Goal: Check status

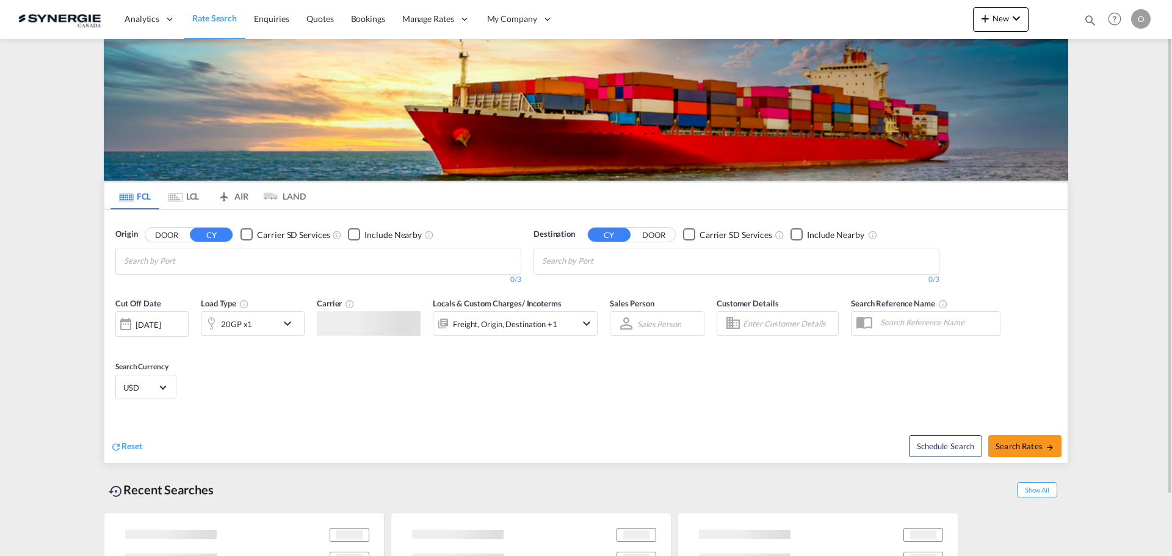
click at [1087, 21] on md-icon "icon-magnify" at bounding box center [1090, 19] width 13 height 13
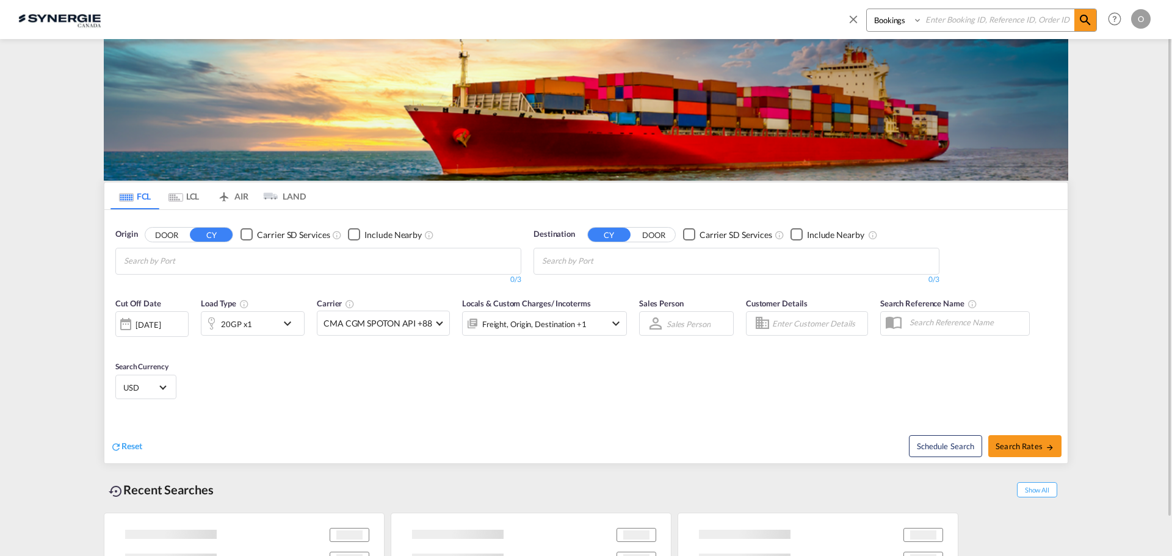
click at [890, 21] on select "Bookings Quotes Enquiries" at bounding box center [896, 20] width 58 height 22
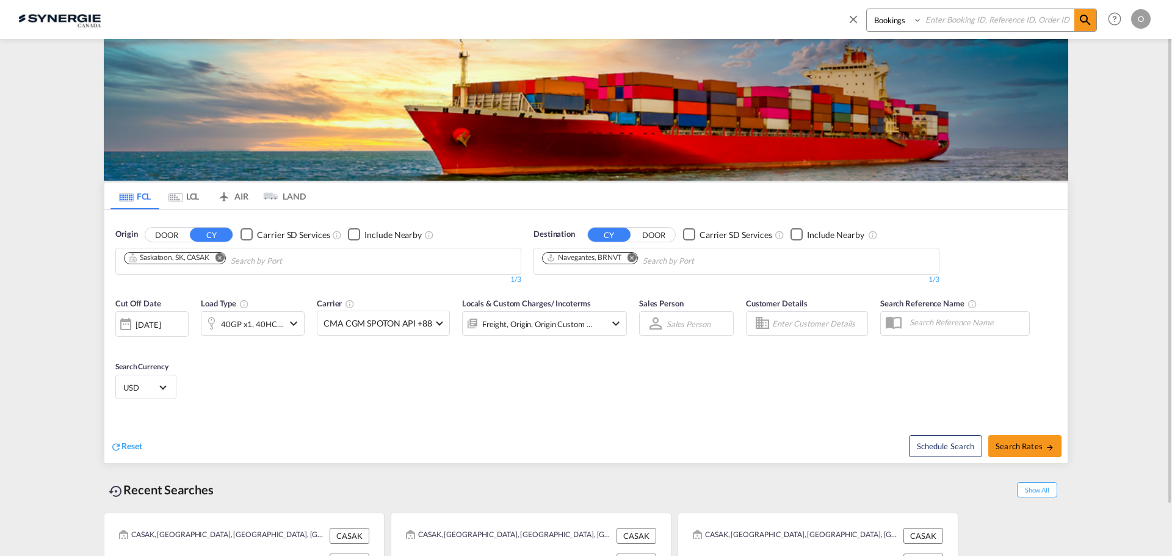
select select "Quotes"
click at [867, 9] on select "Bookings Quotes Enquiries" at bounding box center [896, 20] width 58 height 22
click at [937, 32] on div "Bookings Quotes Enquiries" at bounding box center [972, 23] width 250 height 29
click at [948, 21] on input at bounding box center [999, 19] width 152 height 21
paste input "SYC000012704"
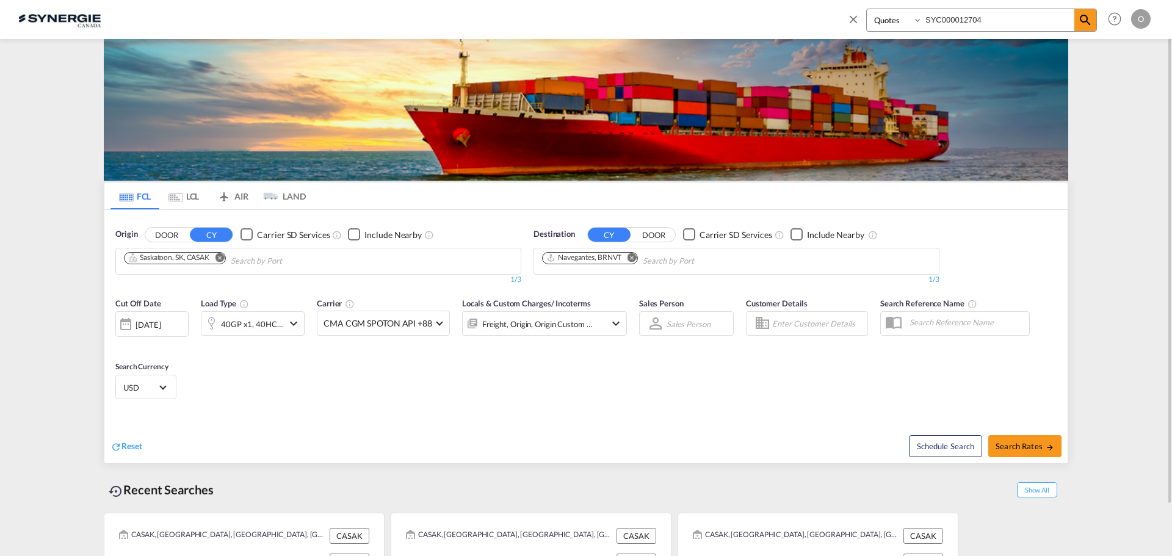
type input "SYC000012704"
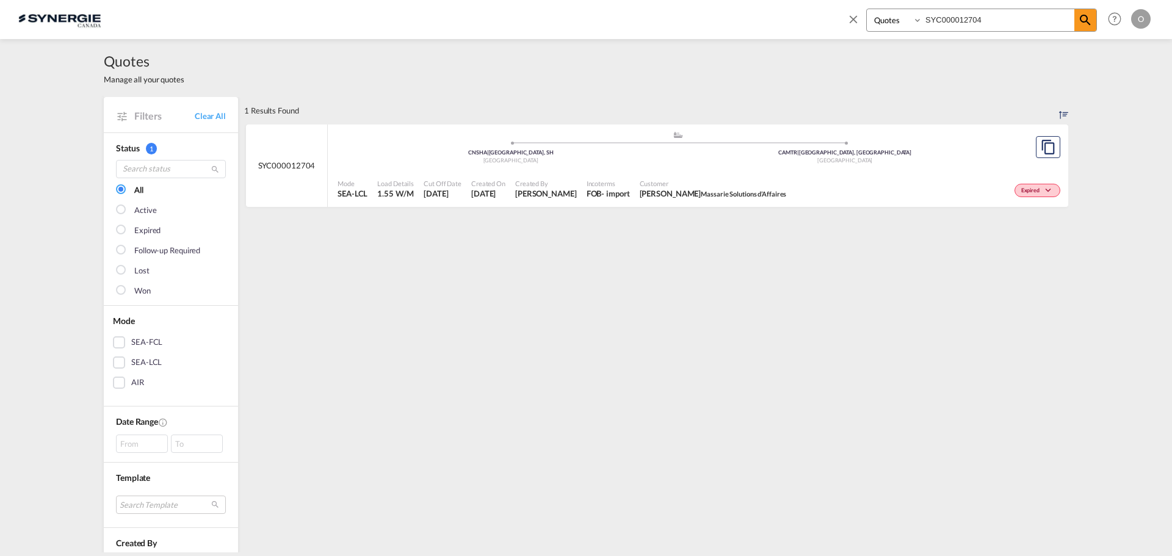
click at [791, 180] on div "Expired" at bounding box center [927, 189] width 272 height 31
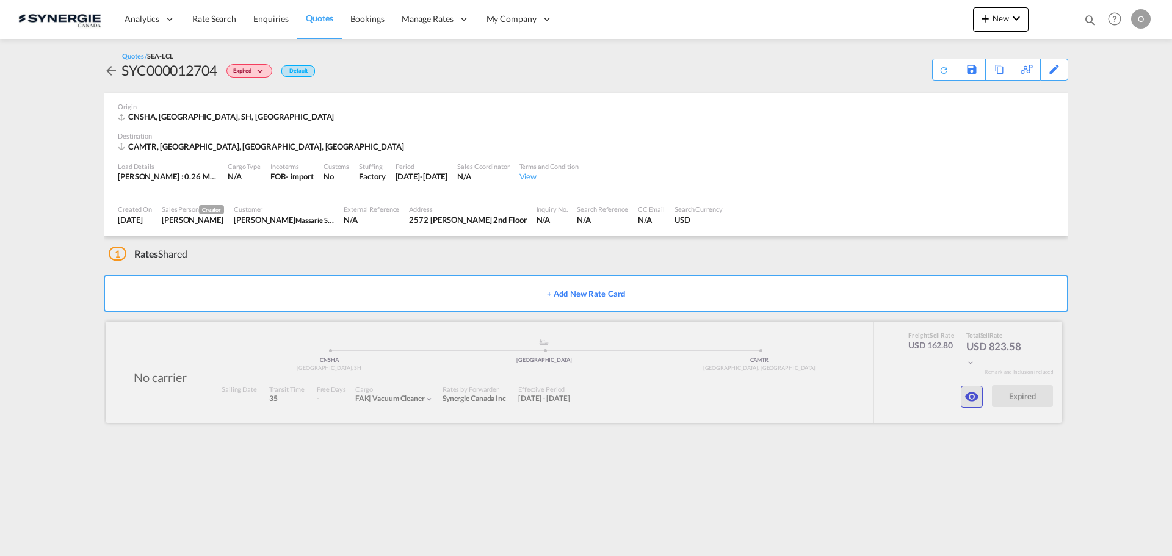
click at [981, 395] on button "button" at bounding box center [972, 397] width 22 height 22
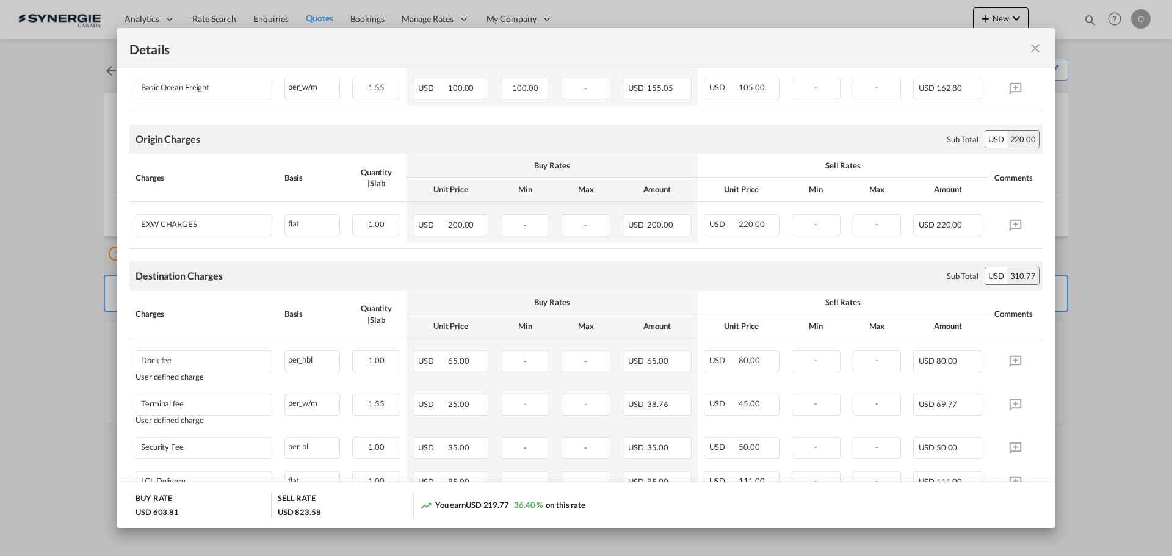
scroll to position [305, 0]
